Goal: Task Accomplishment & Management: Complete application form

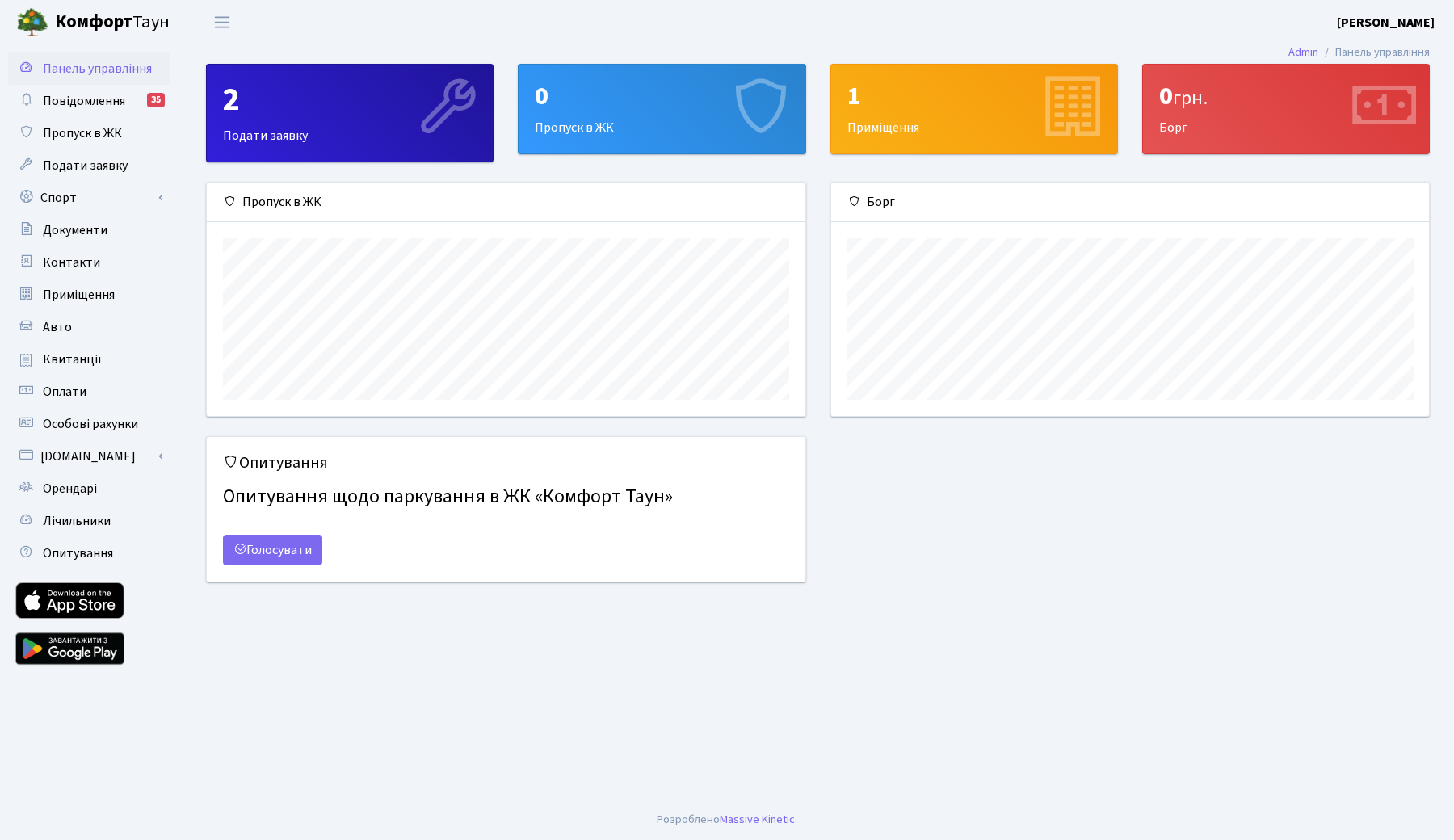
scroll to position [233, 598]
click at [96, 142] on span "Пропуск в ЖК" at bounding box center [82, 133] width 79 height 17
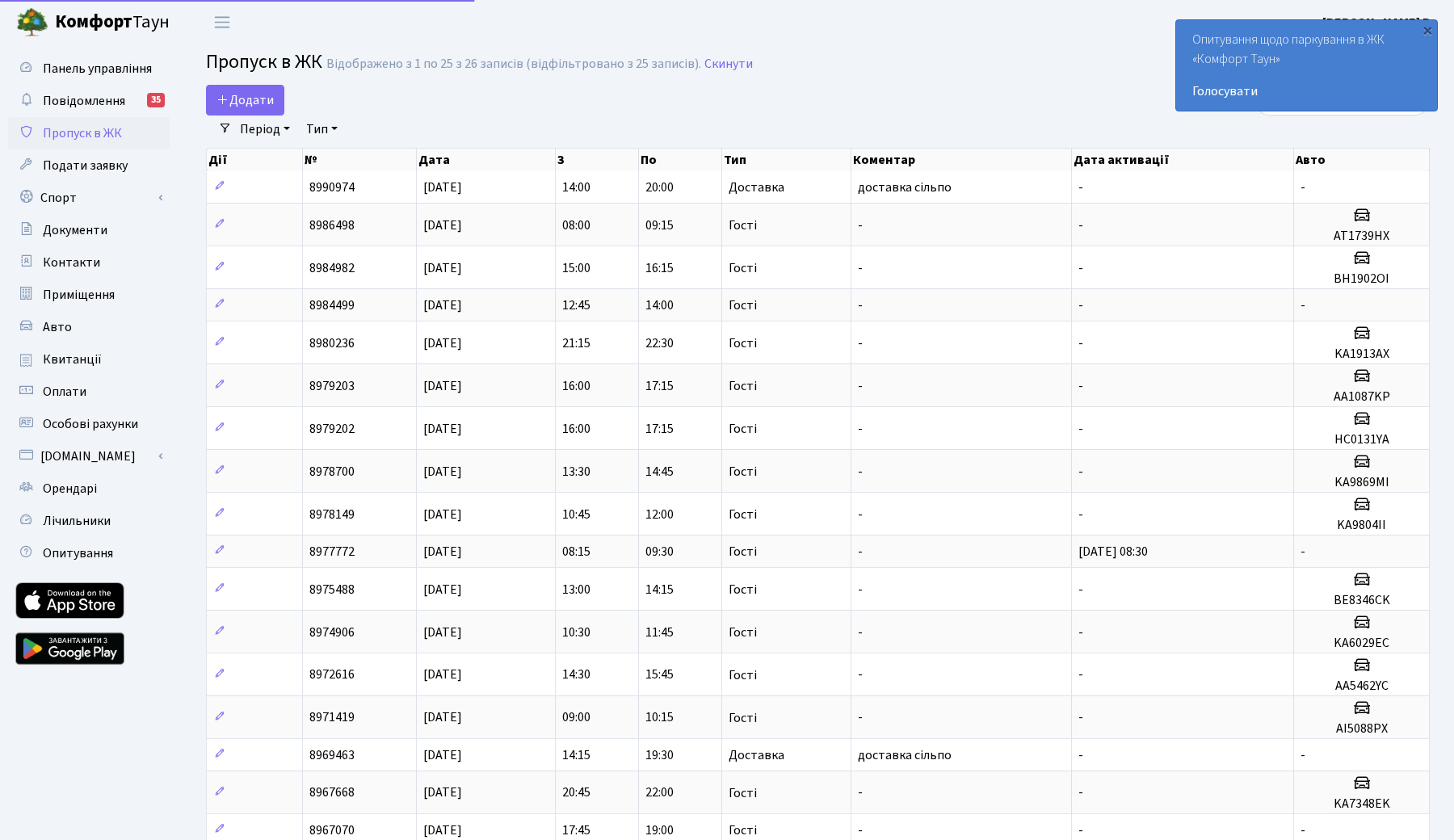
select select "25"
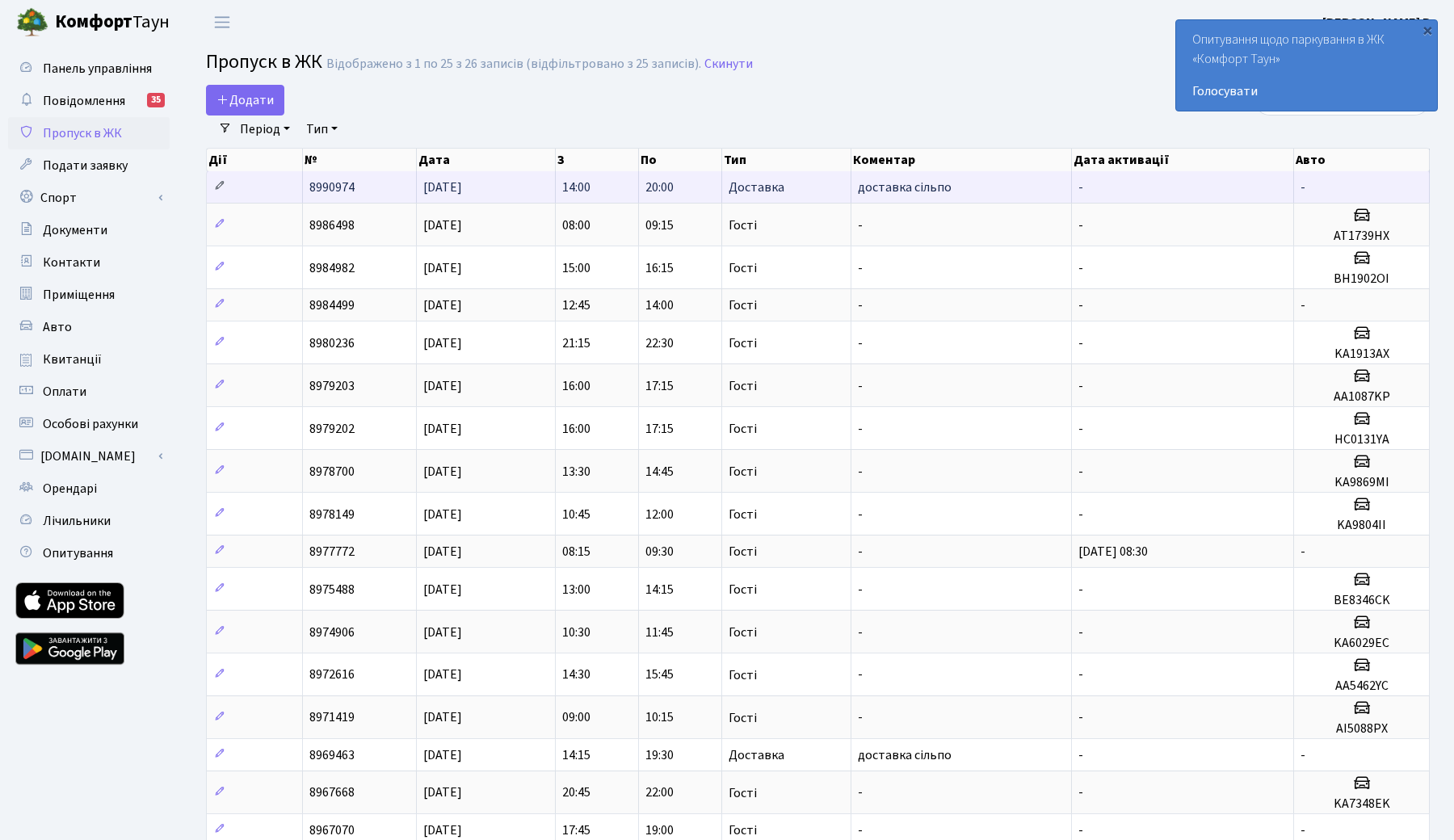
click at [221, 191] on icon at bounding box center [220, 186] width 12 height 12
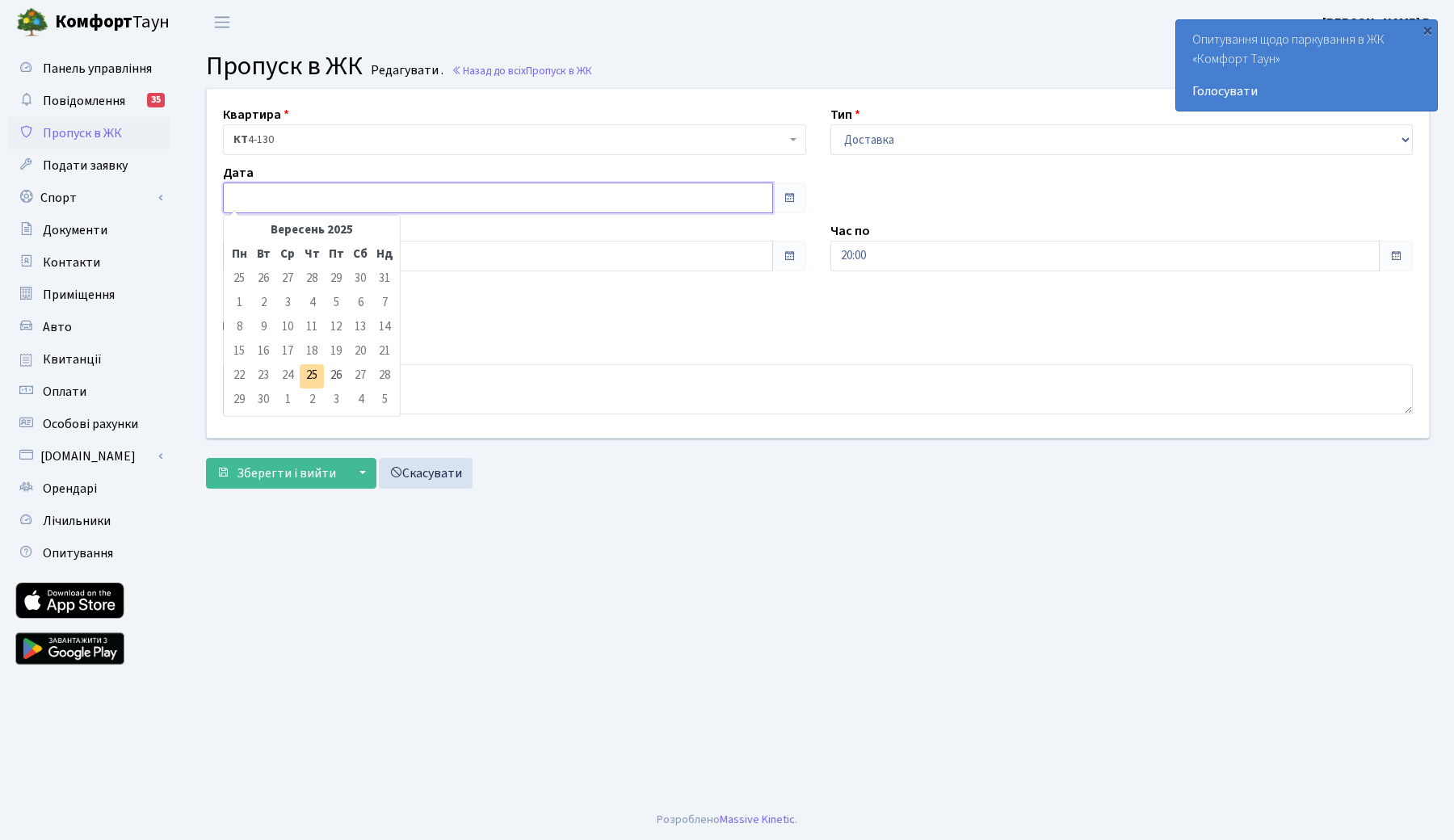
click at [534, 192] on input "text" at bounding box center [498, 198] width 550 height 31
click at [317, 375] on td "25" at bounding box center [312, 376] width 24 height 24
type input "25.09.2025"
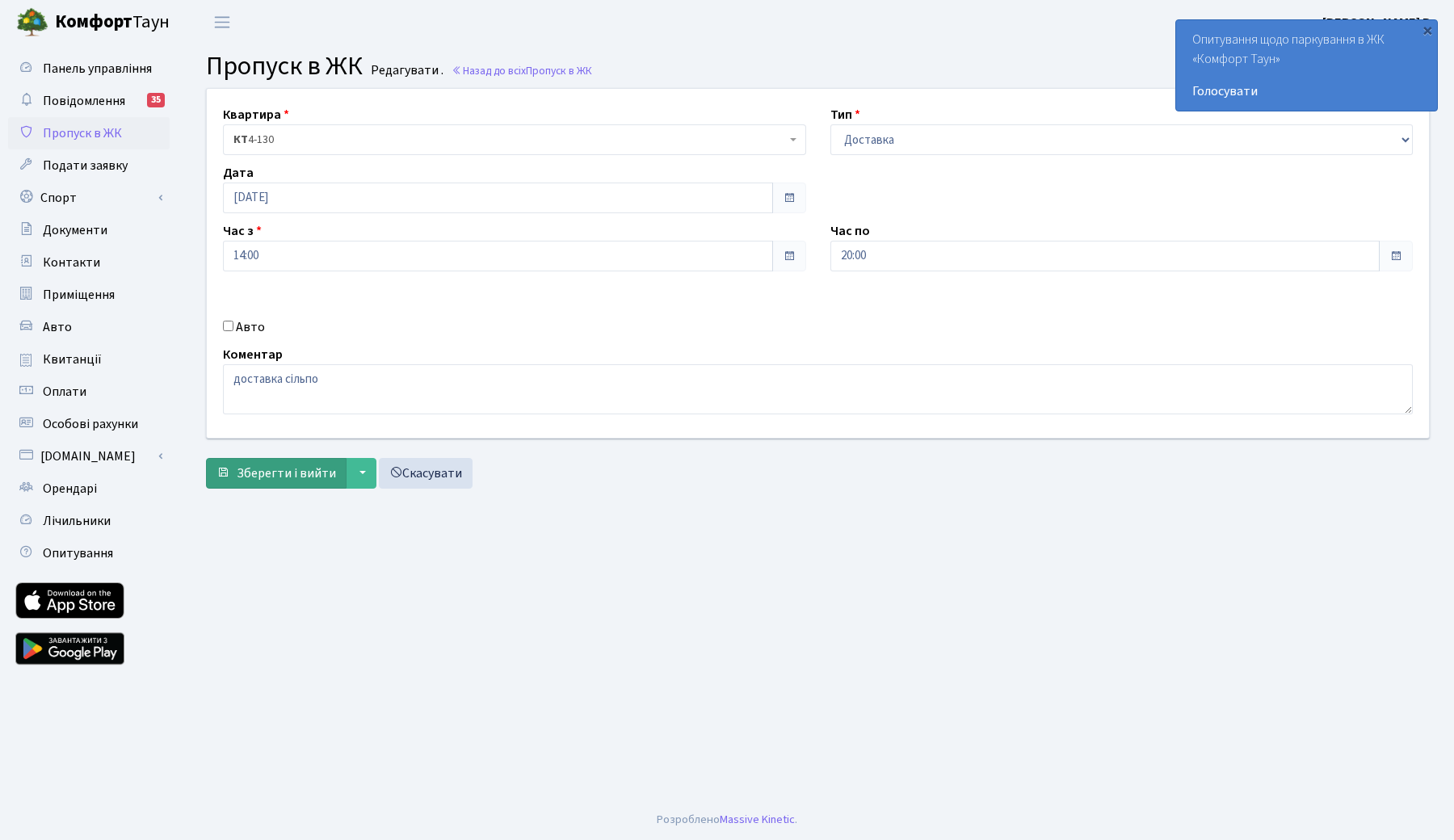
click at [274, 470] on span "Зберегти і вийти" at bounding box center [286, 474] width 99 height 17
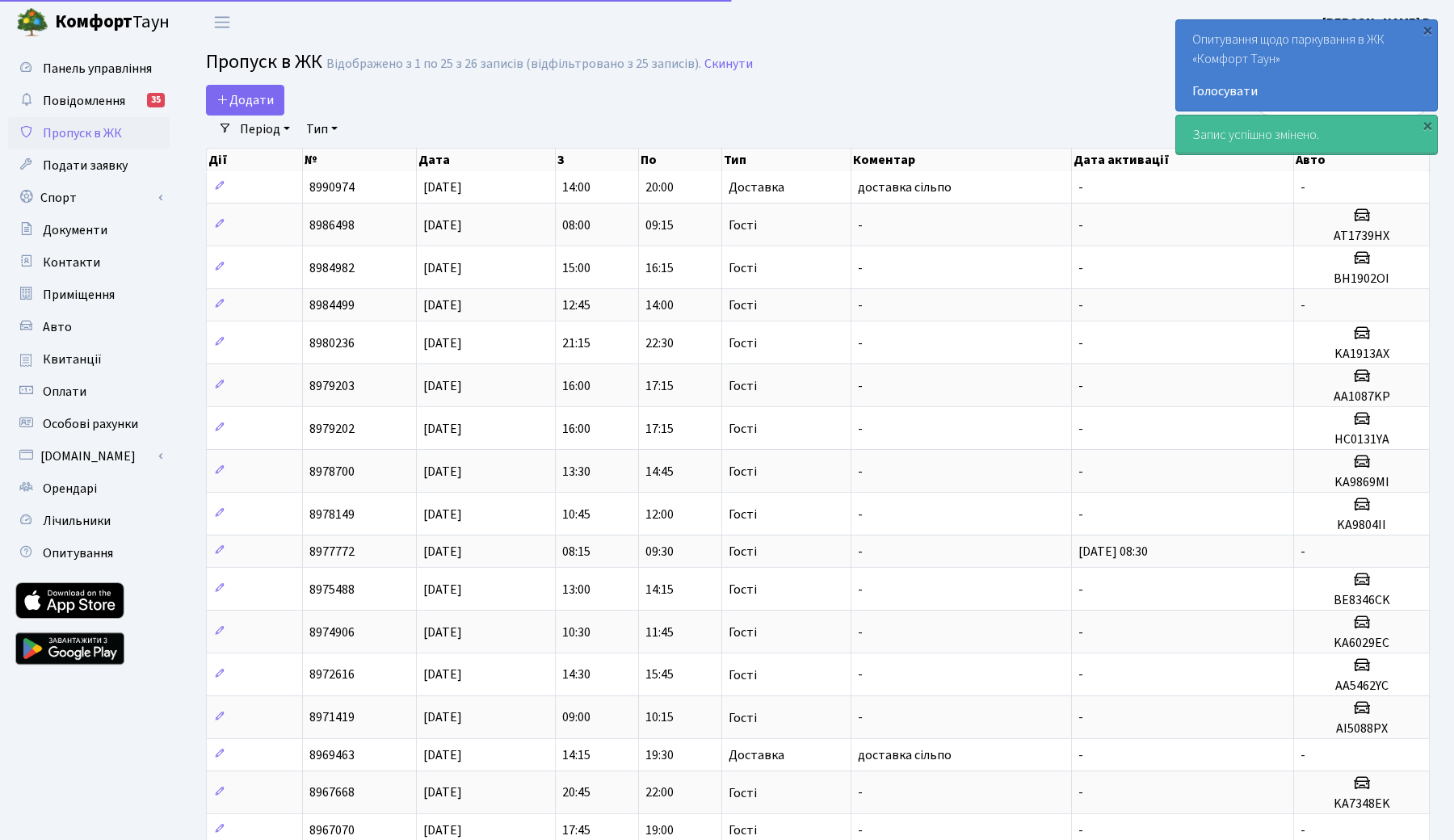
select select "25"
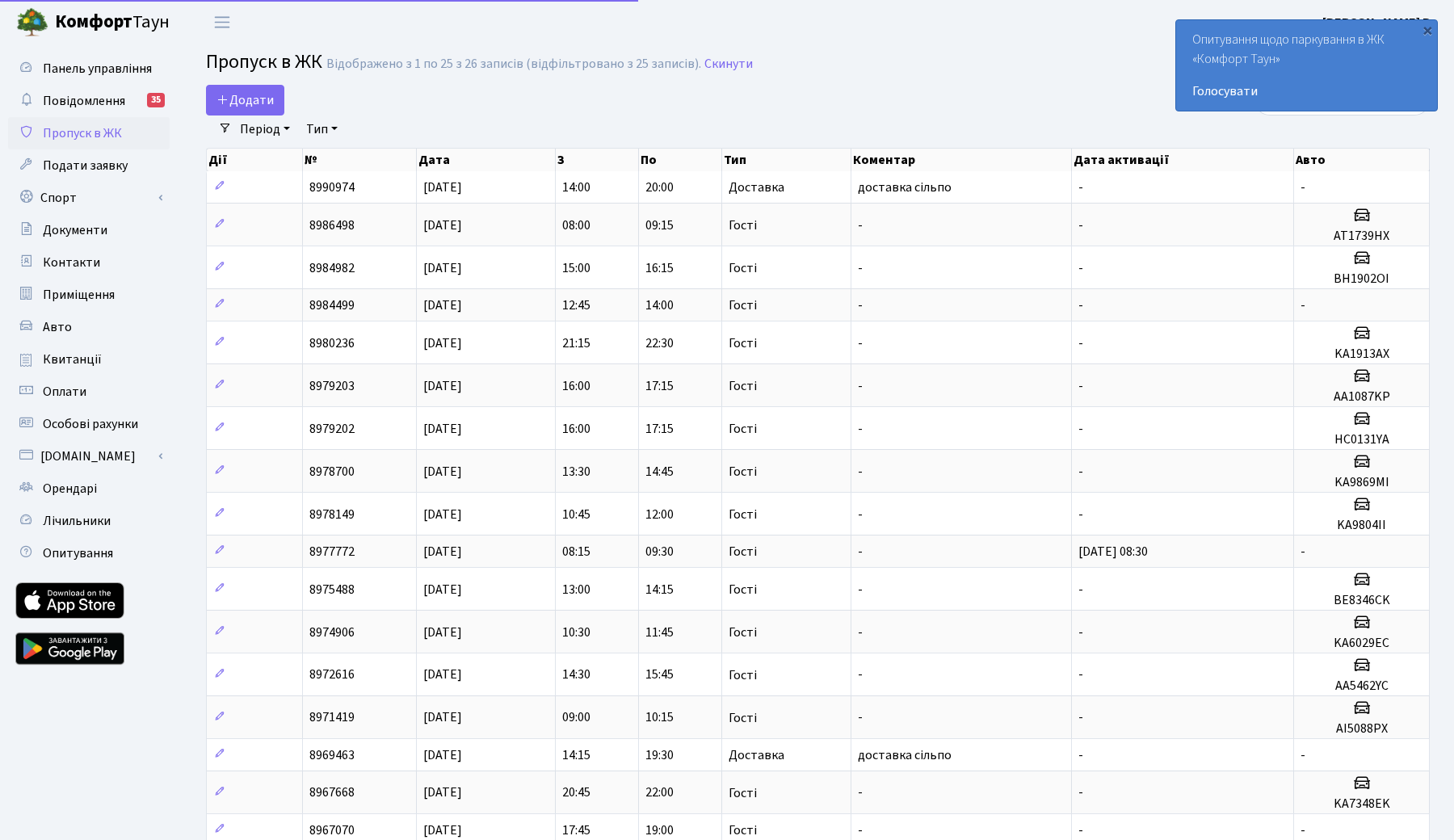
select select "25"
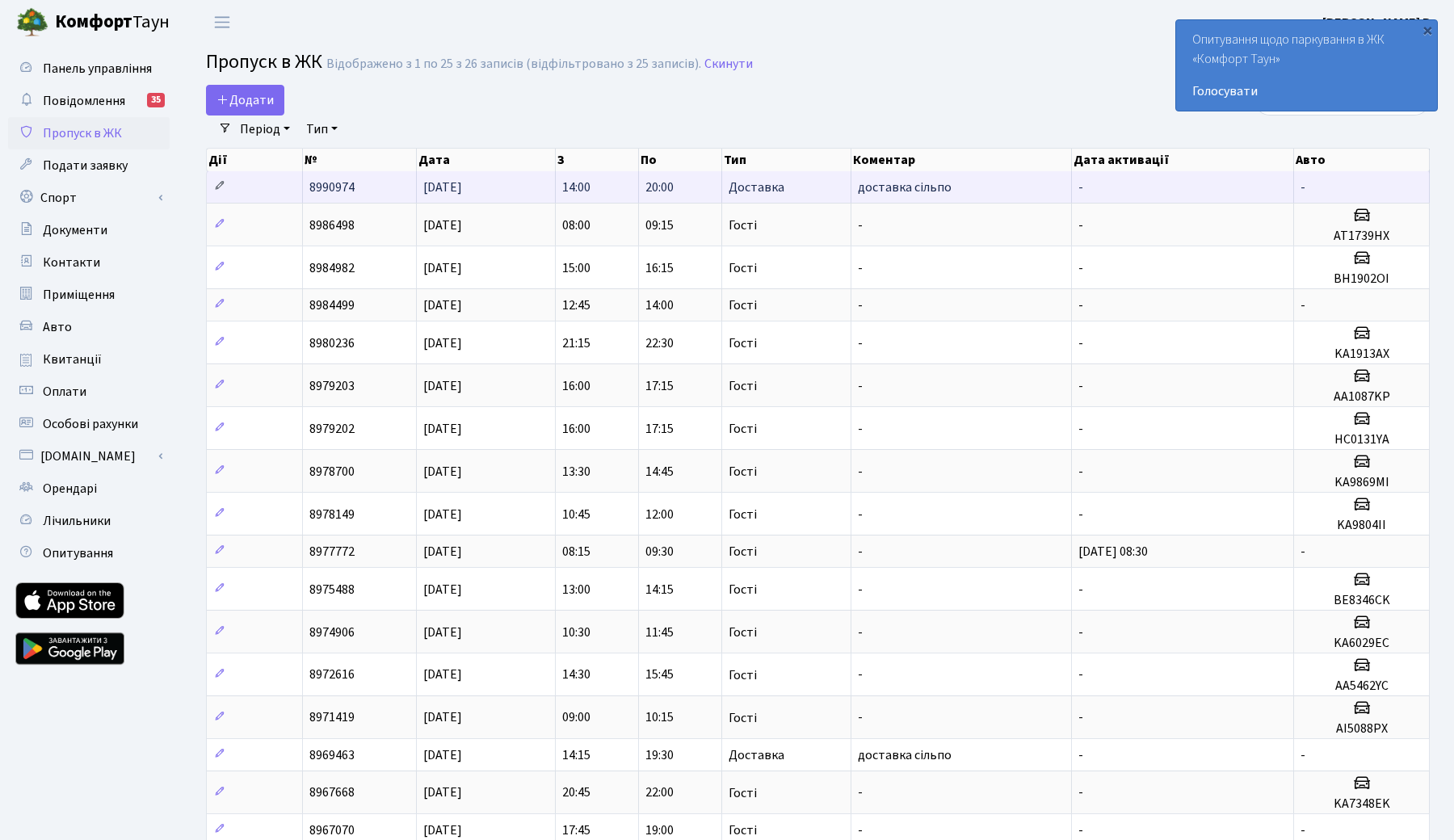
click at [221, 191] on icon at bounding box center [220, 186] width 12 height 12
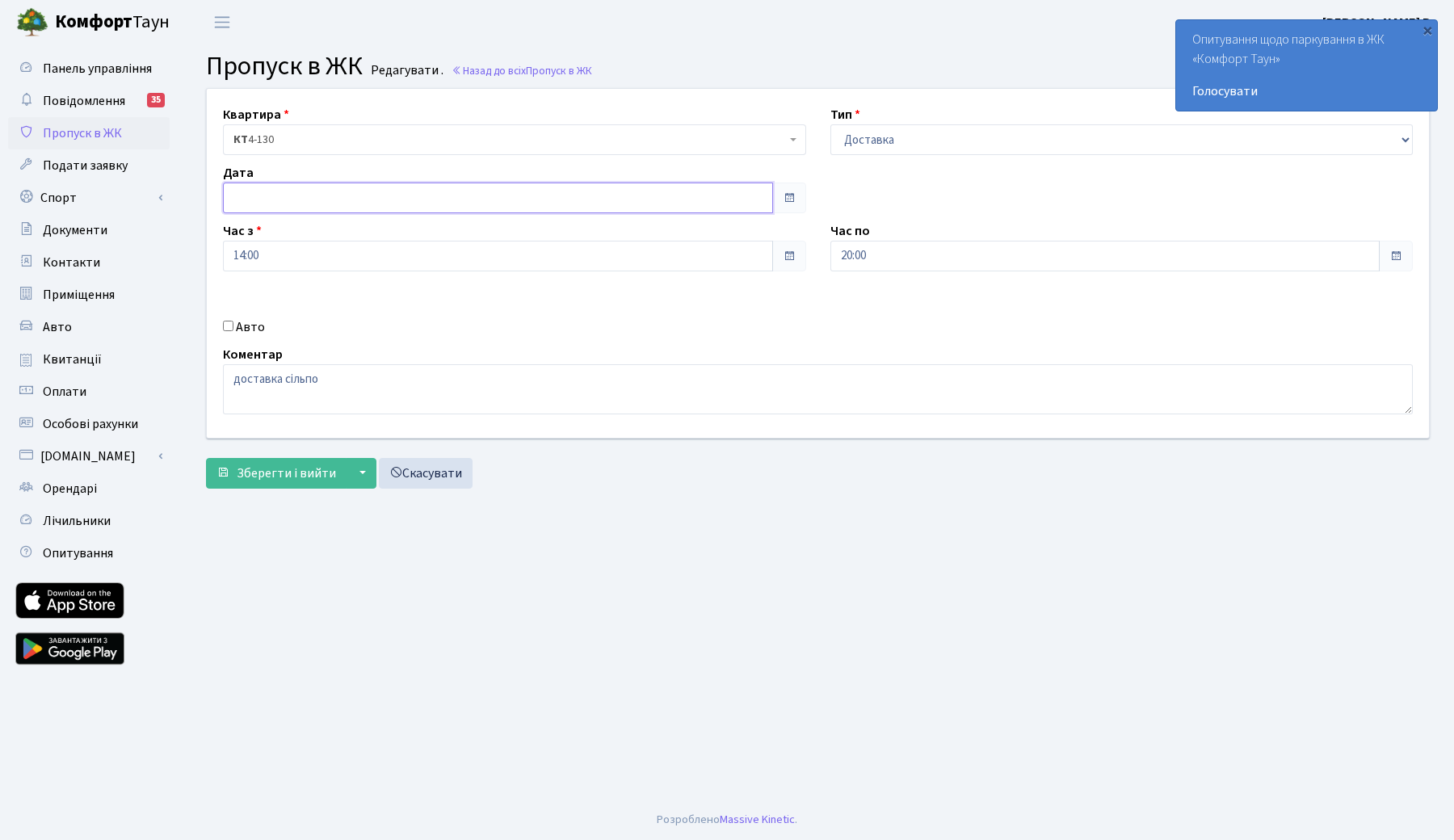
click at [570, 206] on input "text" at bounding box center [498, 198] width 550 height 31
click at [311, 373] on td "25" at bounding box center [312, 376] width 24 height 24
type input "[DATE]"
click at [406, 352] on div "Коментар доставка сільпо" at bounding box center [818, 380] width 1215 height 69
click at [279, 466] on span "Зберегти і вийти" at bounding box center [286, 474] width 99 height 17
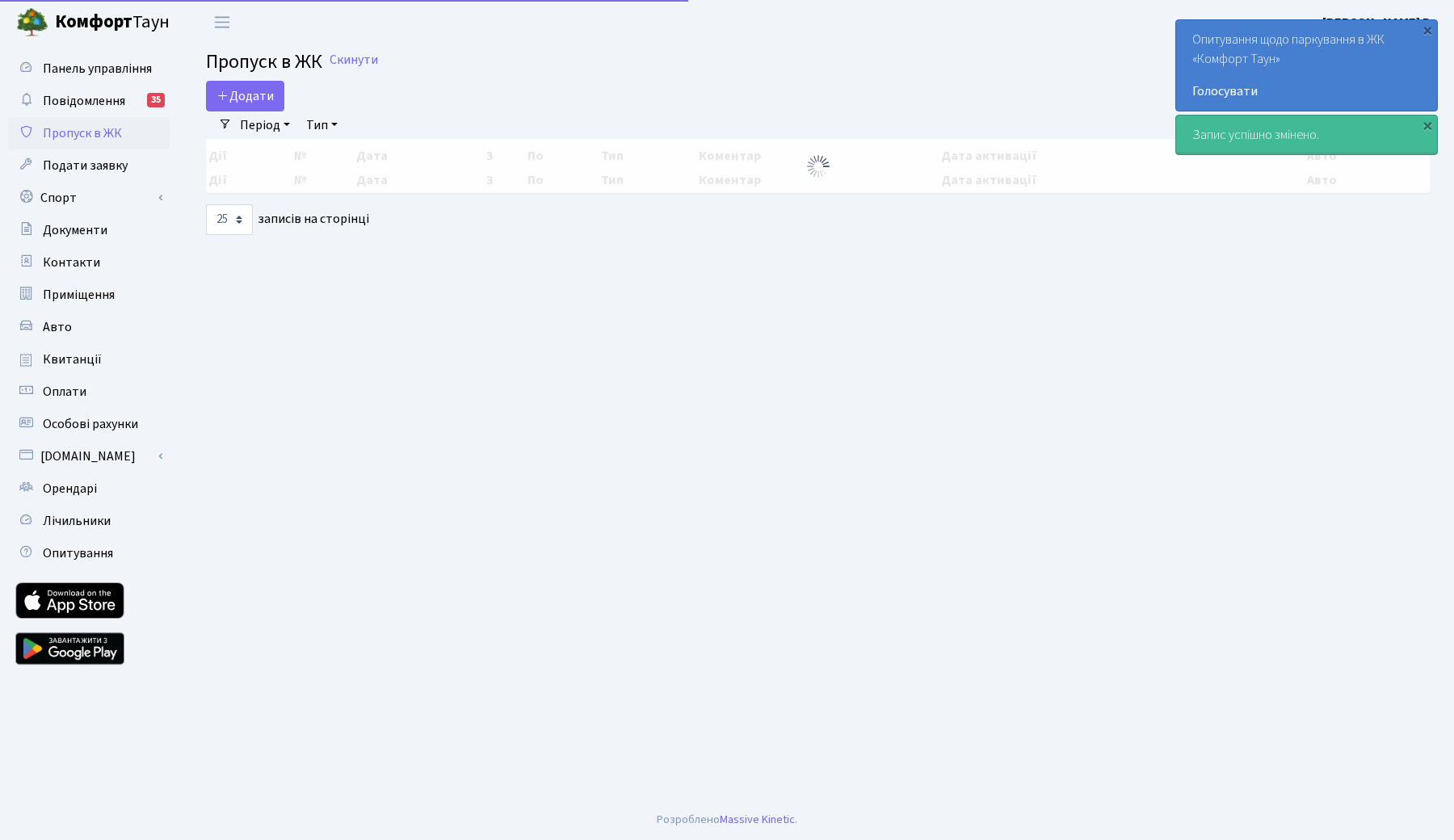
select select "25"
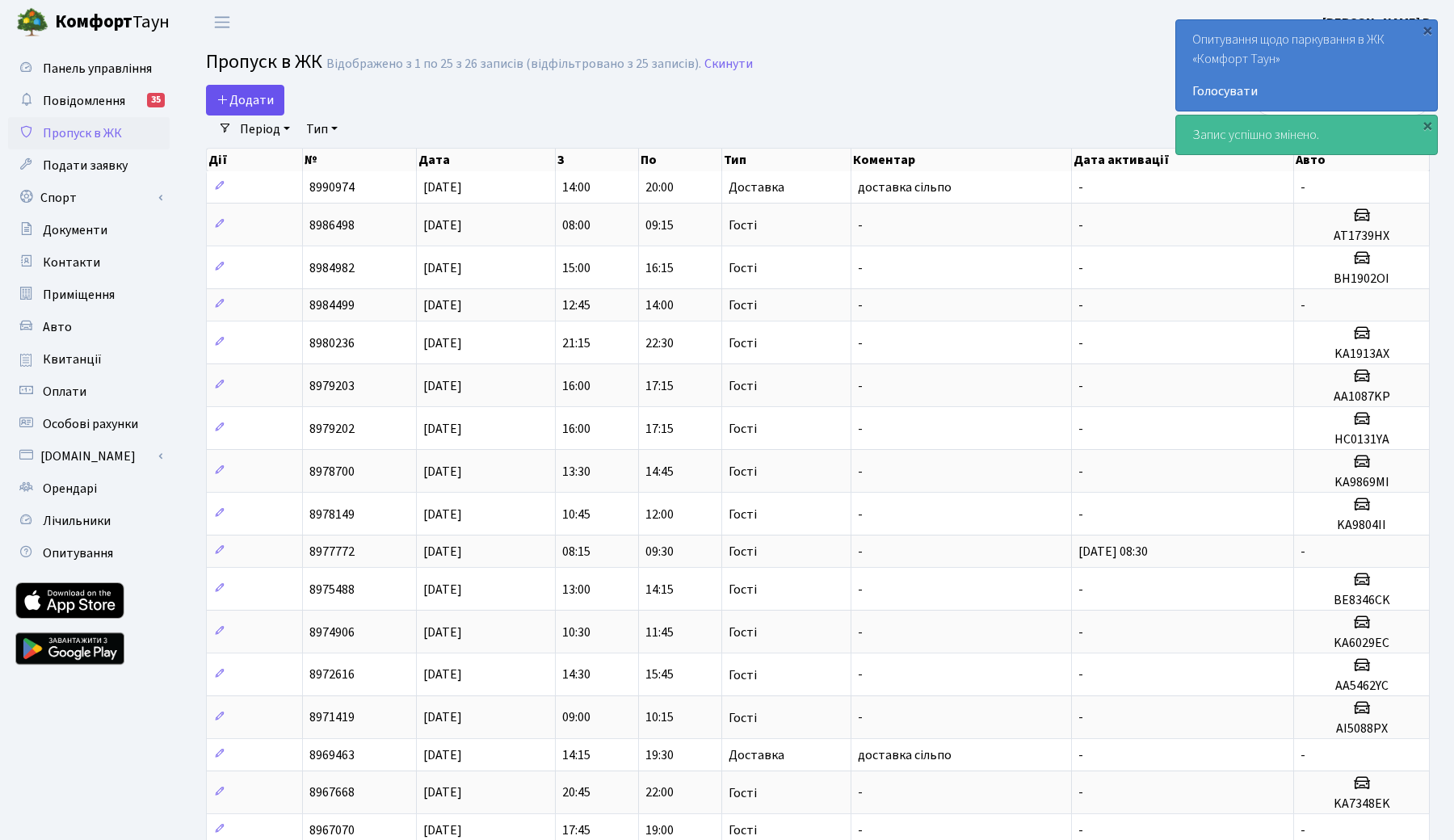
click at [241, 104] on span "Додати" at bounding box center [244, 100] width 57 height 17
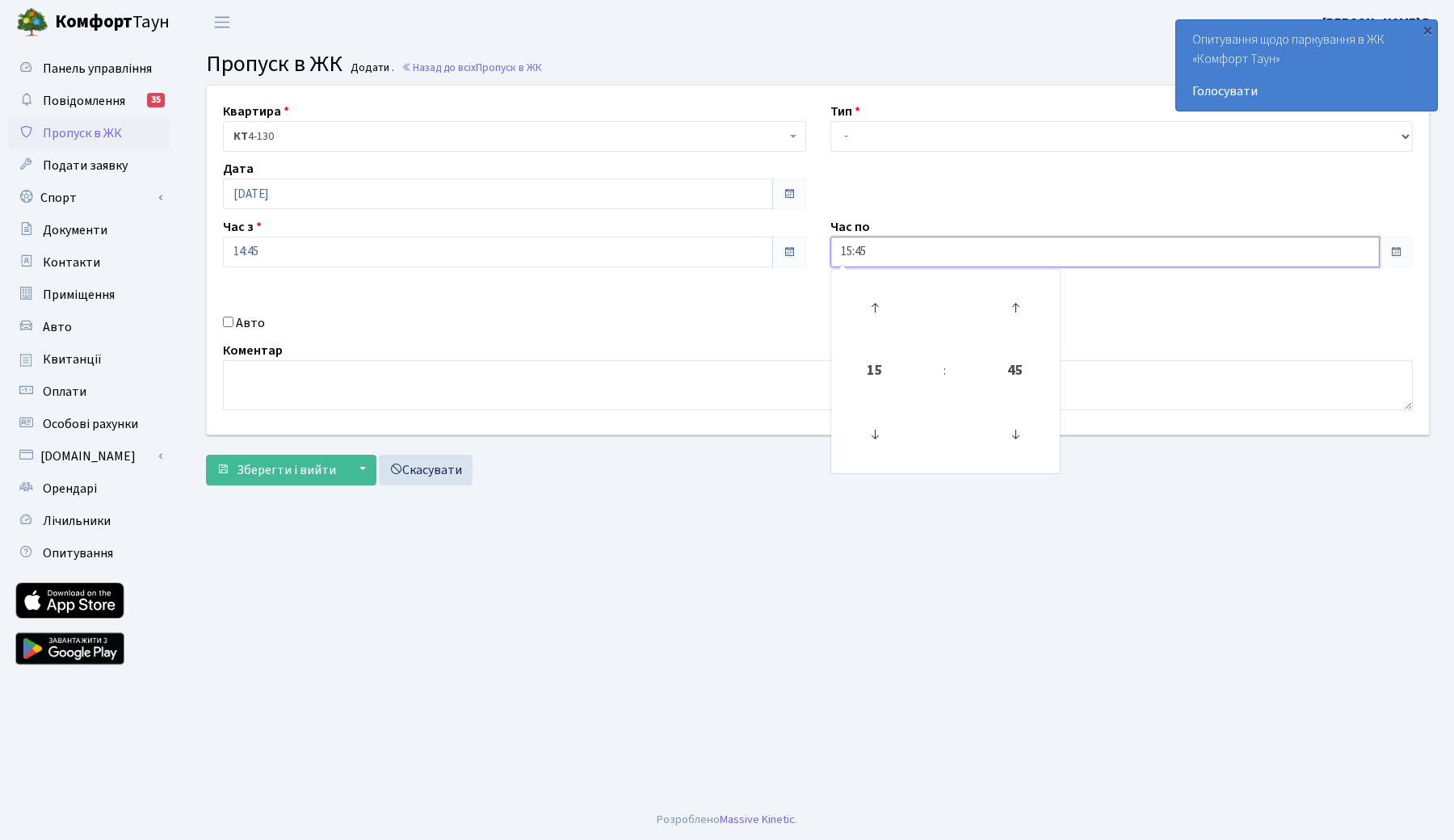
click at [1346, 259] on input "15:45" at bounding box center [1106, 252] width 550 height 31
click at [888, 303] on icon at bounding box center [874, 307] width 43 height 43
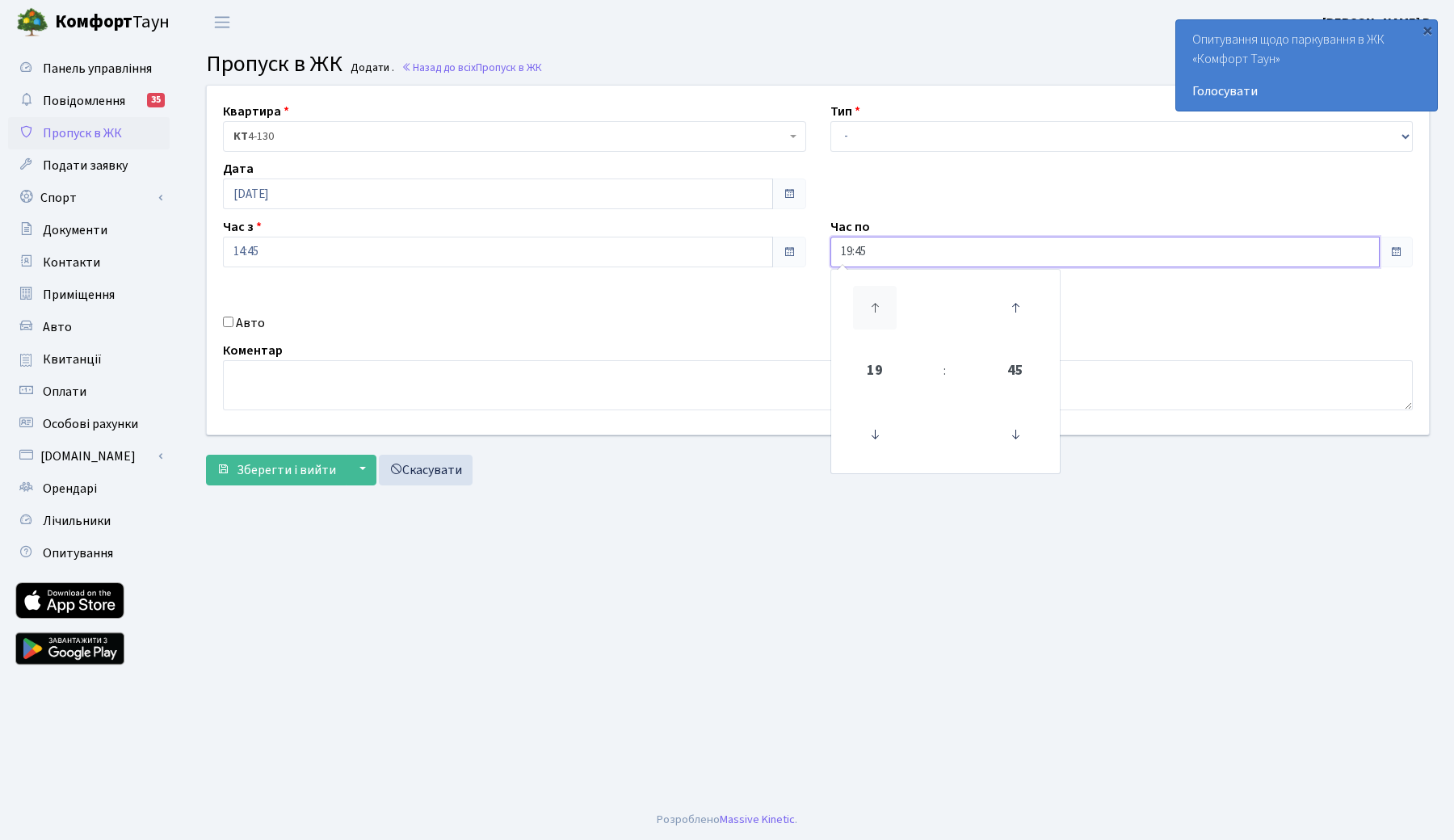
click at [888, 303] on icon at bounding box center [874, 307] width 43 height 43
type input "20:45"
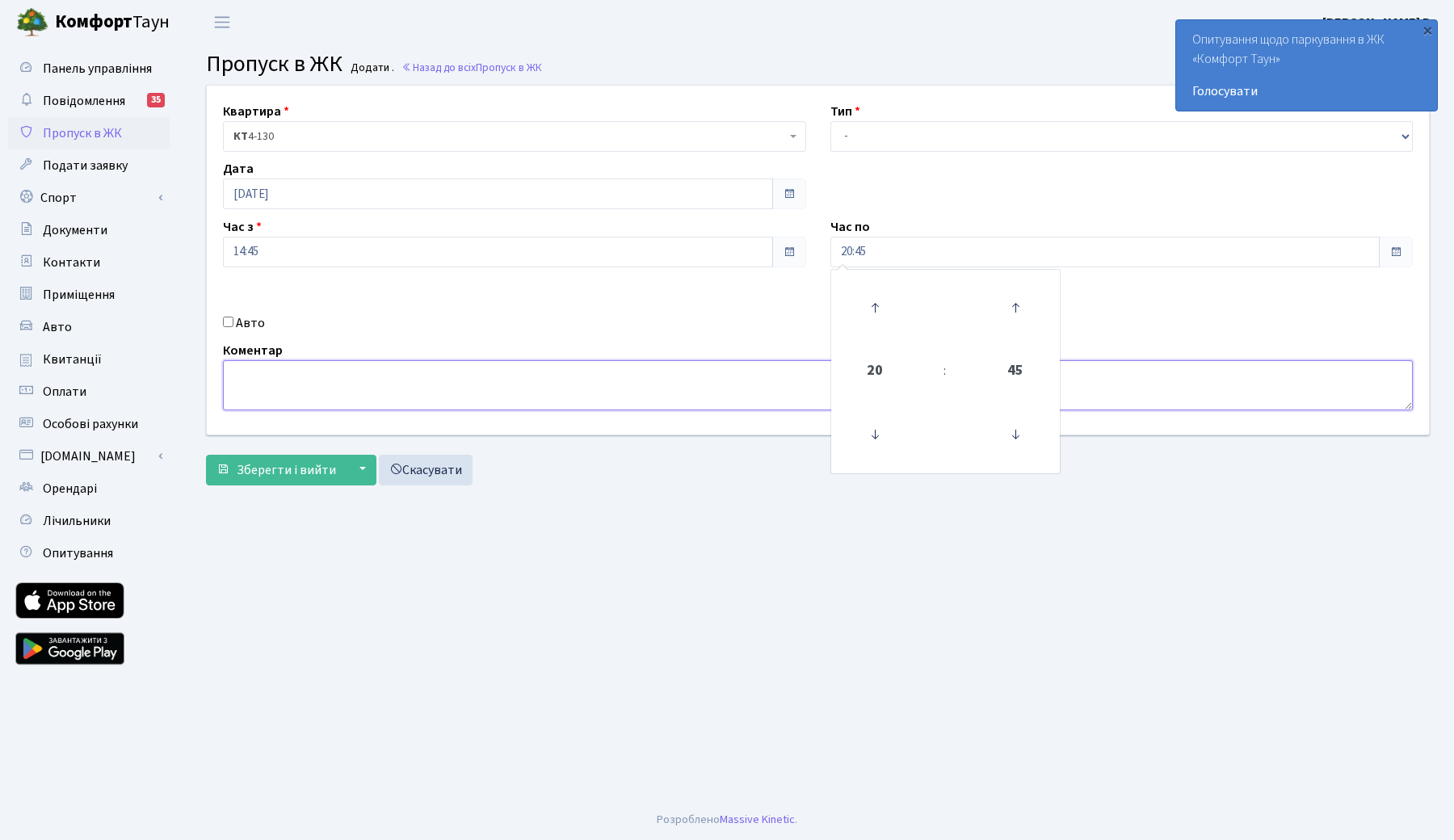
click at [453, 364] on textarea at bounding box center [818, 386] width 1191 height 50
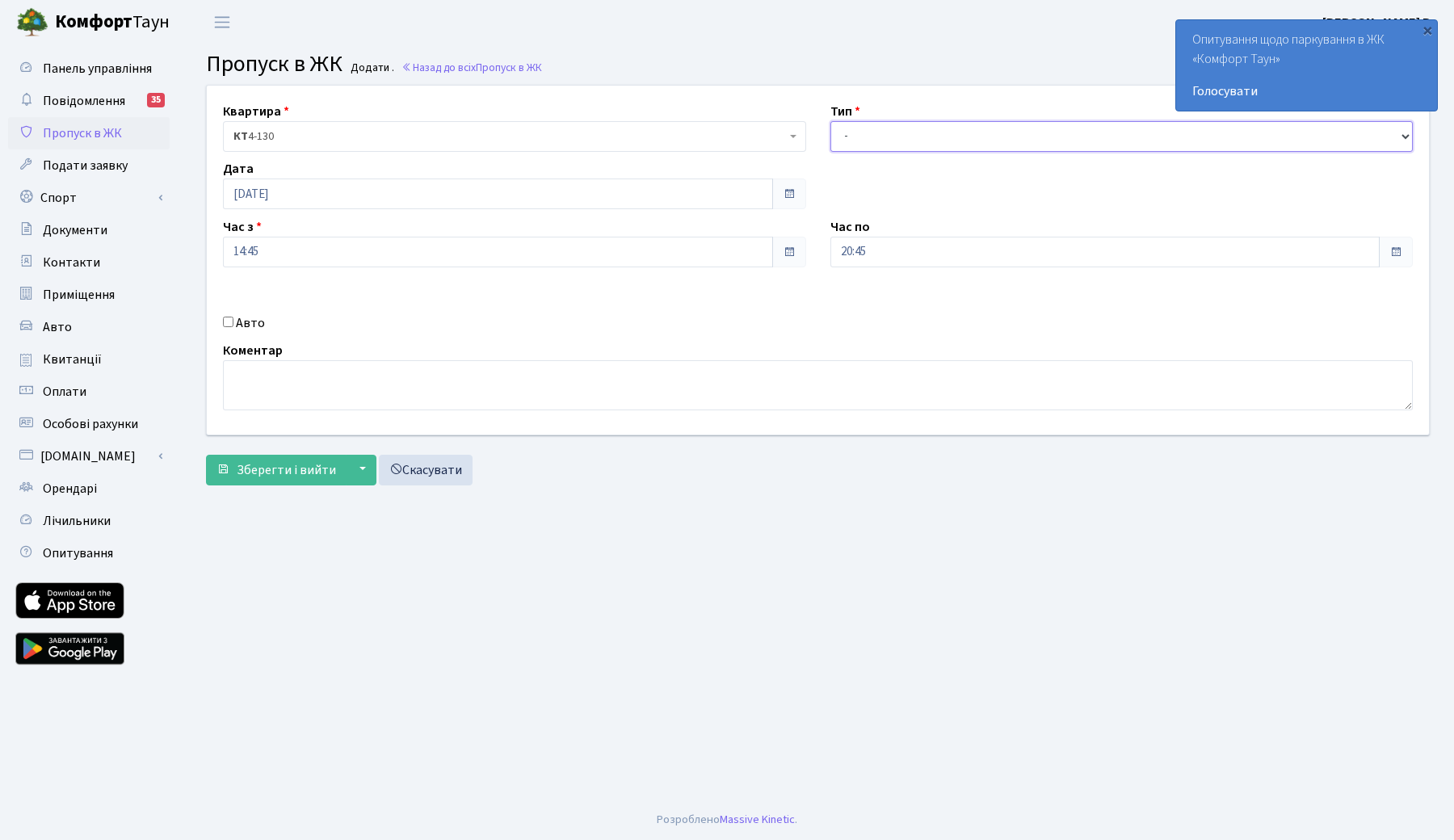
select select "1"
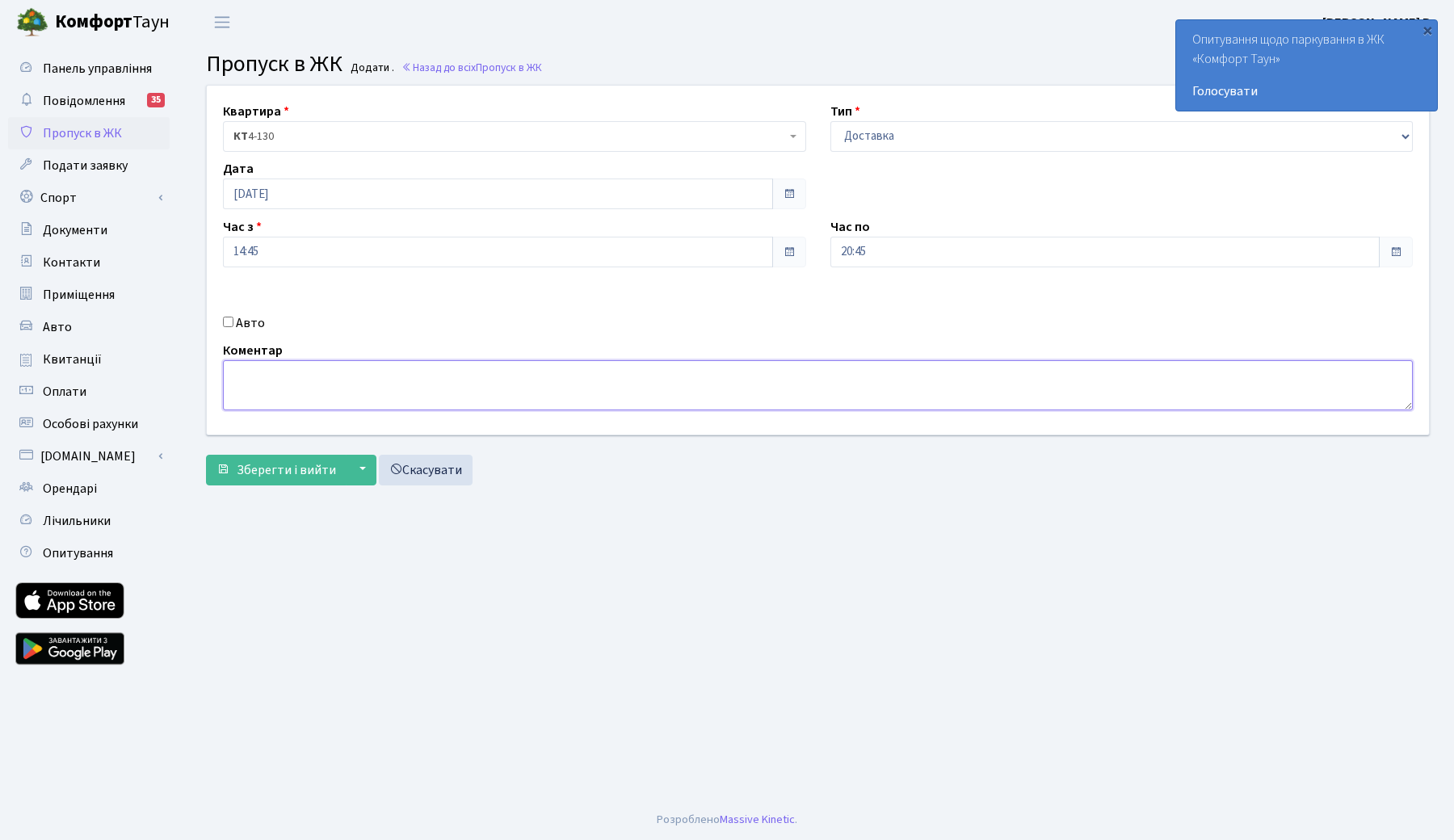
click at [402, 378] on textarea at bounding box center [818, 386] width 1191 height 50
type textarea "l"
type textarea "доставка сільпо"
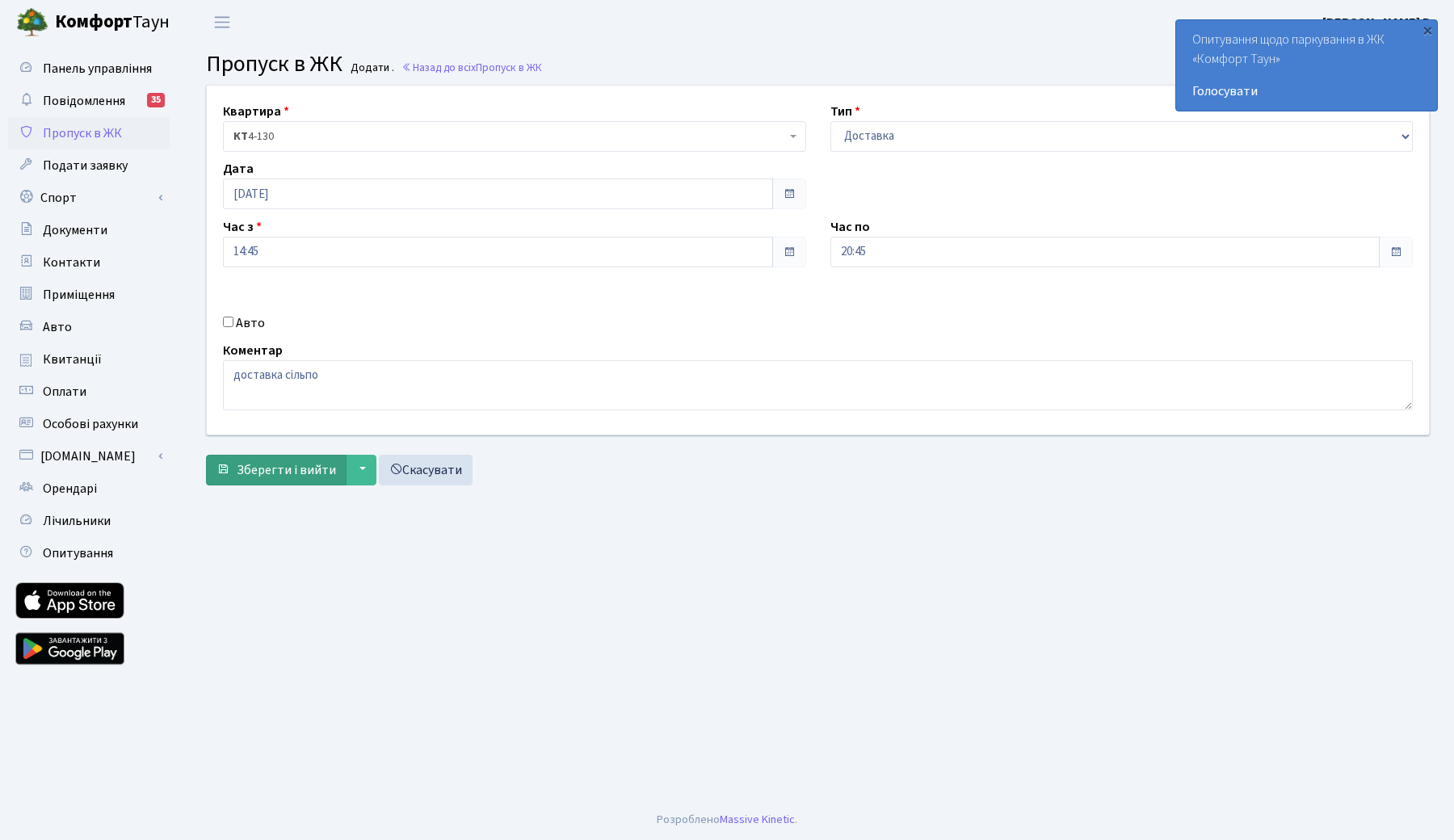
click at [269, 466] on span "Зберегти і вийти" at bounding box center [286, 470] width 99 height 17
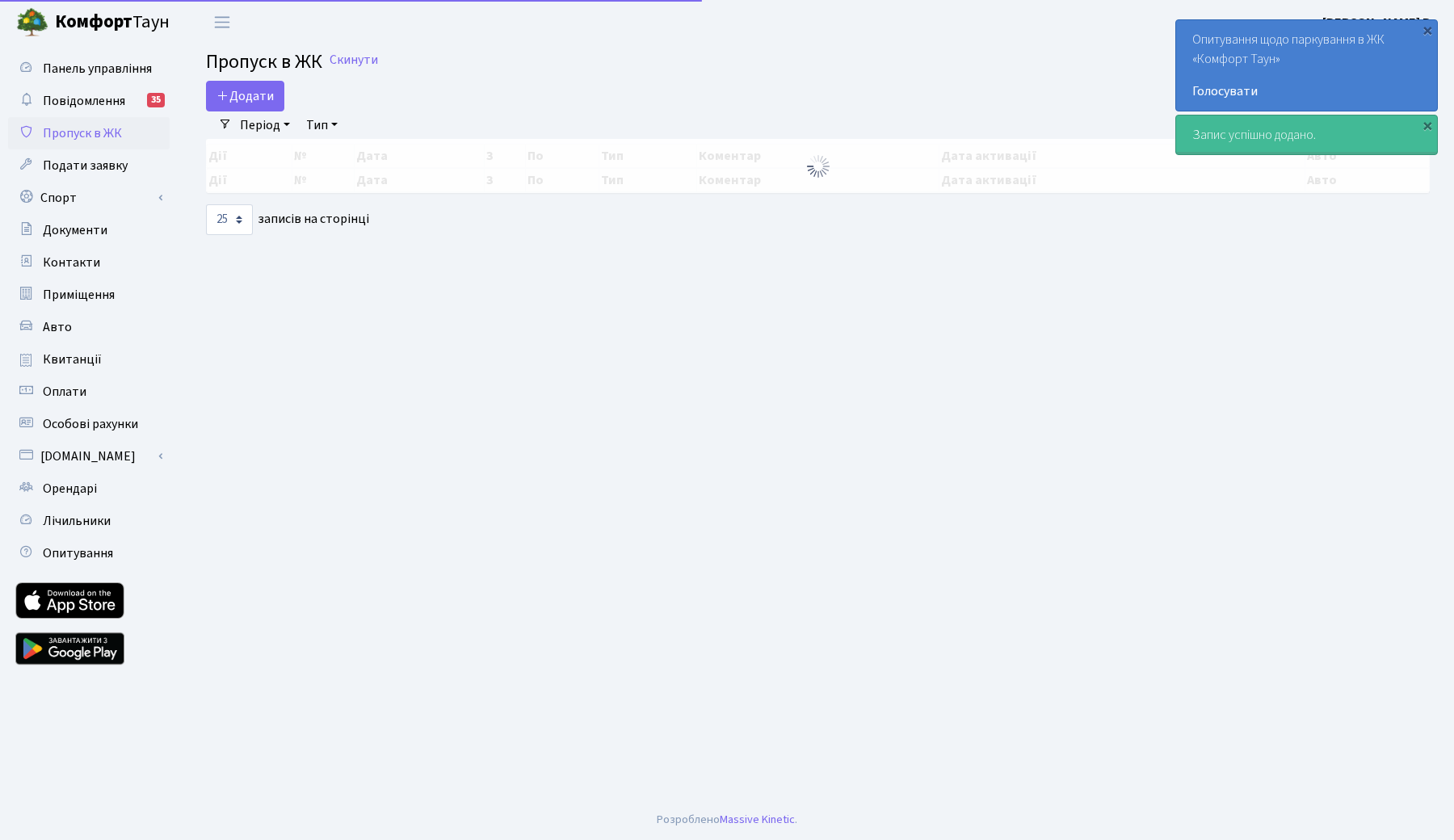
select select "25"
